Goal: Book appointment/travel/reservation

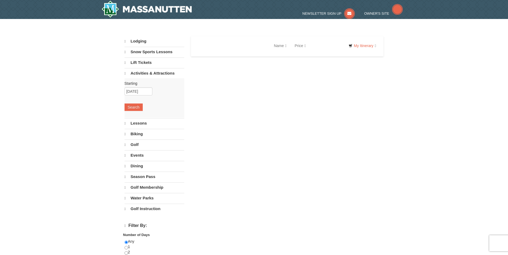
select select "9"
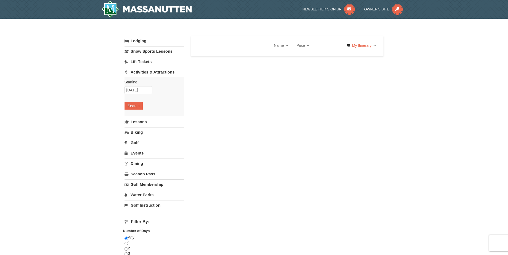
select select "9"
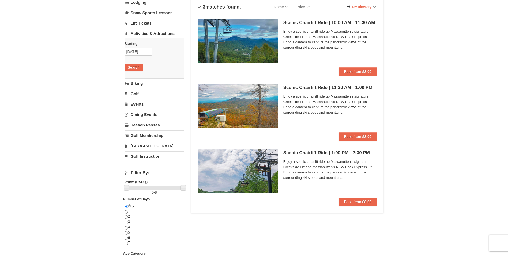
scroll to position [54, 0]
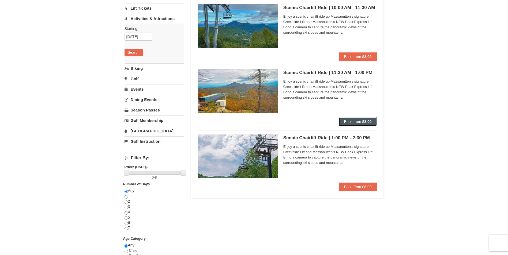
click at [363, 122] on strong "$8.00" at bounding box center [366, 122] width 9 height 4
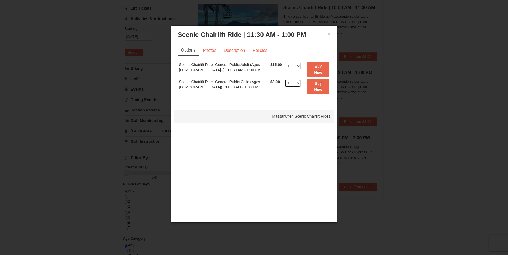
click at [295, 83] on select "1 2 3 4 5 6 7 8 9 10 11 12 13 14 15 16 17 18 19 20 21 22" at bounding box center [293, 83] width 16 height 8
click at [285, 79] on select "1 2 3 4 5 6 7 8 9 10 11 12 13 14 15 16 17 18 19 20 21 22" at bounding box center [293, 83] width 16 height 8
click at [210, 53] on link "Photos" at bounding box center [209, 51] width 20 height 10
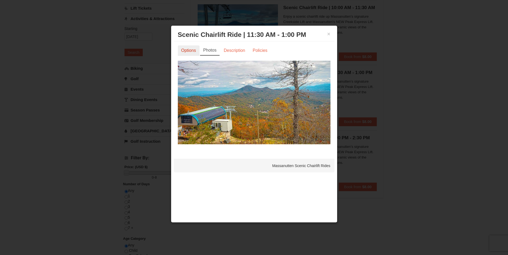
click at [190, 50] on link "Options" at bounding box center [189, 51] width 22 height 10
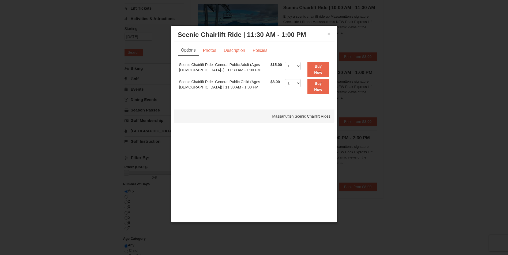
click at [326, 32] on h3 "Scenic Chairlift Ride | 11:30 AM - 1:00 PM Massanutten Scenic Chairlift Rides" at bounding box center [254, 35] width 153 height 8
click at [330, 35] on button "×" at bounding box center [328, 33] width 3 height 5
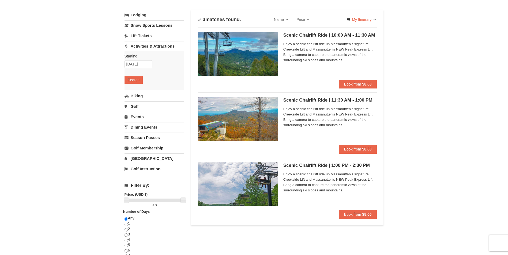
scroll to position [0, 0]
